Goal: Check status: Check status

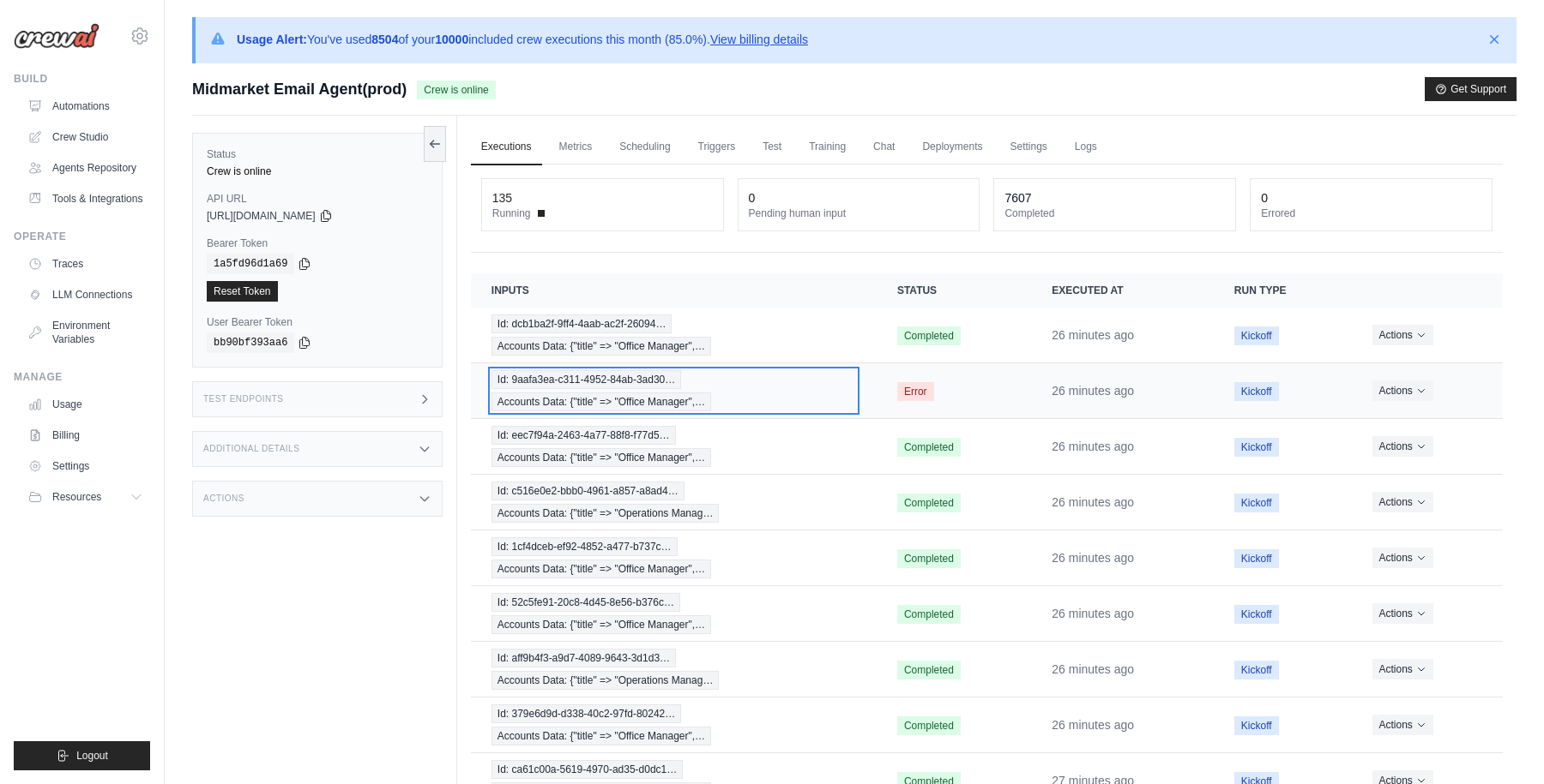
click at [837, 401] on div "Id: 9aafa3ea-c311-4952-84ab-3ad30… Accounts Data: {"title" => "Office Manager",…" at bounding box center [673, 390] width 365 height 41
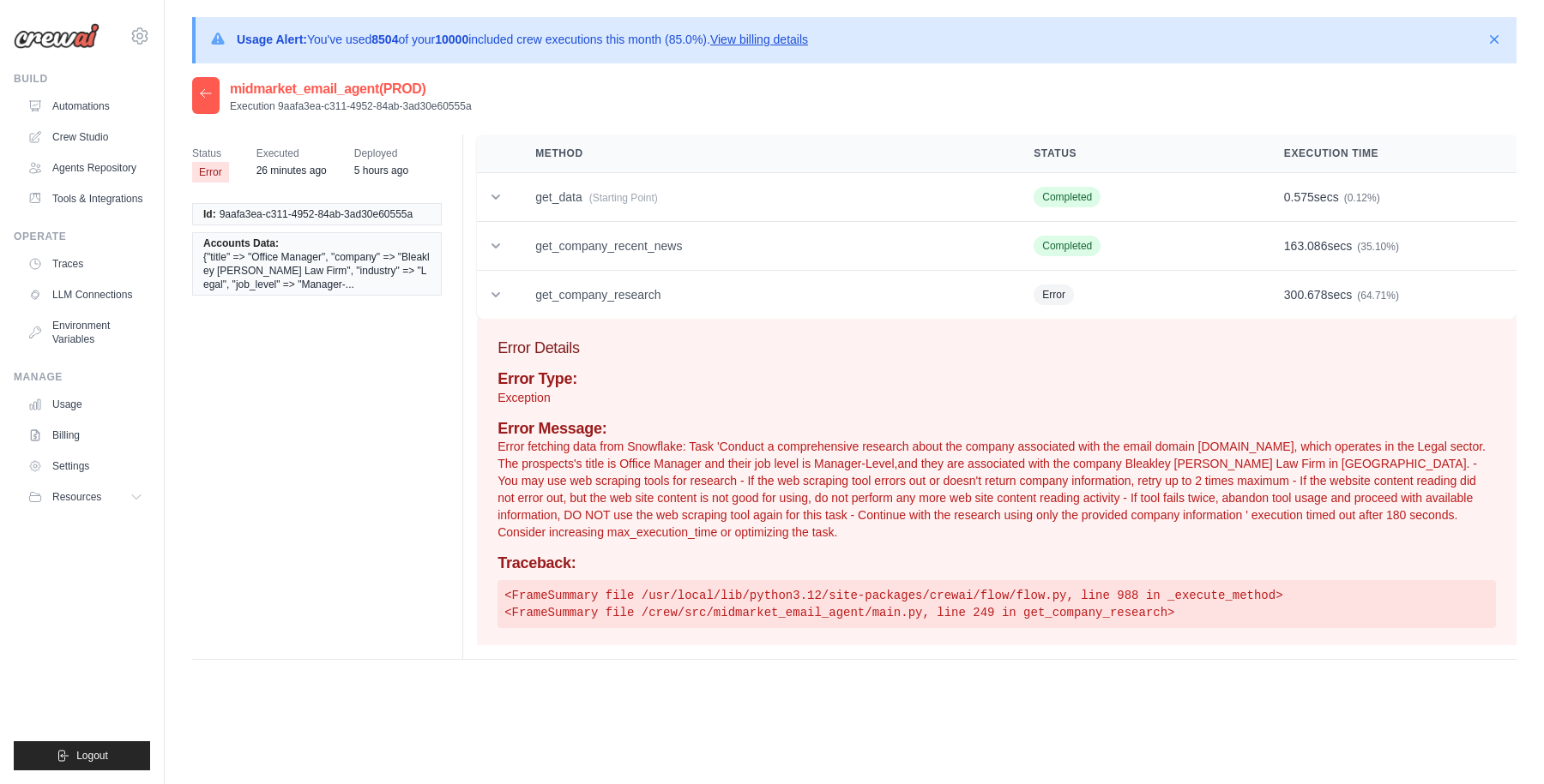
click at [210, 97] on icon at bounding box center [206, 93] width 13 height 13
